Goal: Check status: Check status

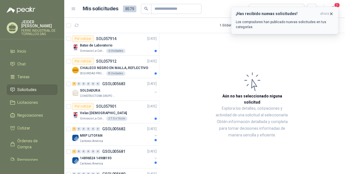
click at [331, 14] on icon "button" at bounding box center [331, 13] width 5 height 5
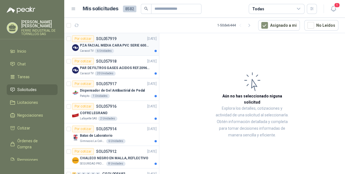
click at [125, 42] on div "PZA FACIAL MEDIA CARA PVC SERIE 6000 3M" at bounding box center [118, 45] width 77 height 7
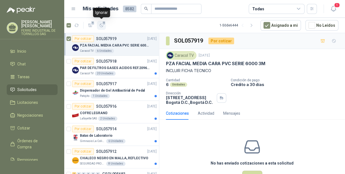
click at [104, 23] on span "1" at bounding box center [104, 23] width 4 height 4
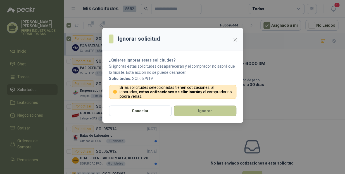
click at [199, 106] on button "Ignorar" at bounding box center [205, 111] width 63 height 11
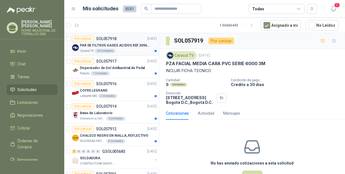
click at [126, 45] on p "PAR DE FILTROS GASES ACIDOS REF.2096 3M" at bounding box center [115, 45] width 70 height 5
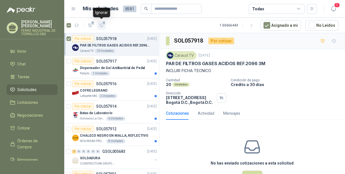
click at [101, 25] on icon "button" at bounding box center [101, 25] width 5 height 5
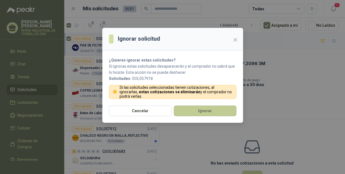
click at [212, 107] on button "Ignorar" at bounding box center [205, 111] width 63 height 11
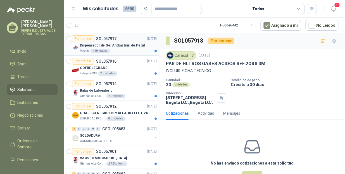
click at [128, 48] on div "Dispensador de Gel Antibactirial de Pedal" at bounding box center [118, 45] width 77 height 7
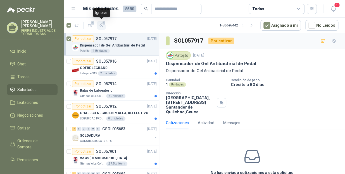
click at [103, 23] on span "1" at bounding box center [104, 23] width 4 height 4
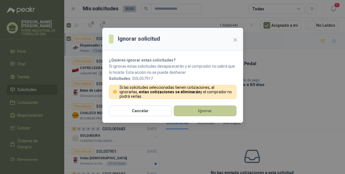
click at [211, 108] on button "Ignorar" at bounding box center [205, 111] width 63 height 11
